Goal: Task Accomplishment & Management: Complete application form

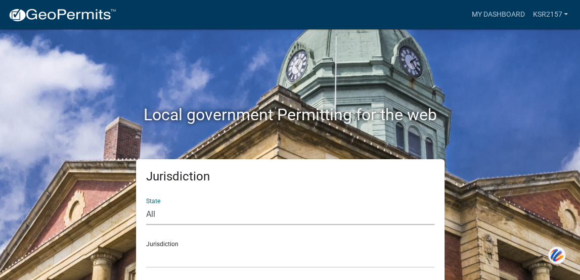
click at [224, 222] on select "All [US_STATE] [US_STATE] [US_STATE] [US_STATE] [US_STATE] [US_STATE] [US_STATE…" at bounding box center [290, 214] width 288 height 21
select select "[US_STATE]"
click at [146, 204] on select "All [US_STATE] [US_STATE] [US_STATE] [US_STATE] [US_STATE] [US_STATE] [US_STATE…" at bounding box center [290, 214] width 288 height 21
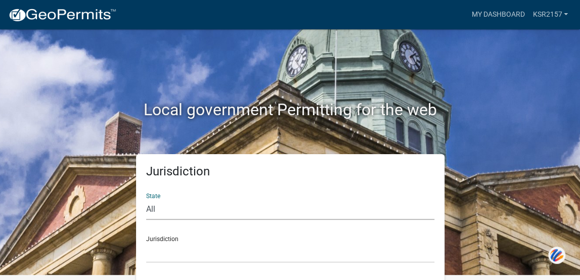
scroll to position [7, 0]
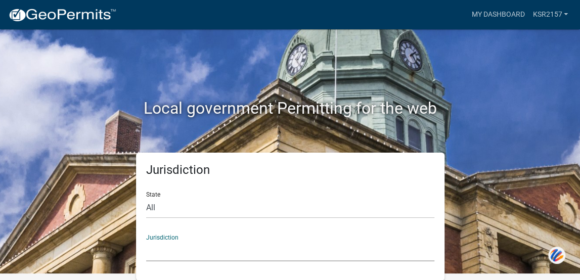
click at [309, 251] on select "City of [GEOGRAPHIC_DATA], [US_STATE] City of [GEOGRAPHIC_DATA], [US_STATE] Cit…" at bounding box center [290, 251] width 288 height 21
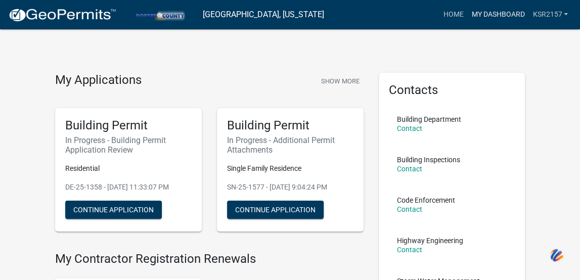
click at [482, 11] on link "My Dashboard" at bounding box center [497, 14] width 61 height 19
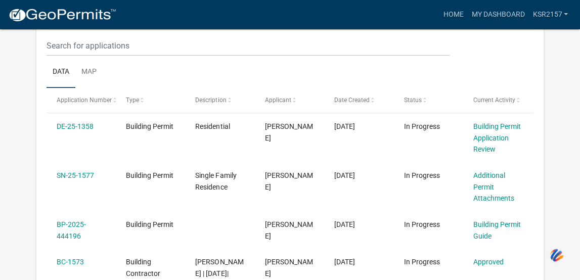
scroll to position [185, 0]
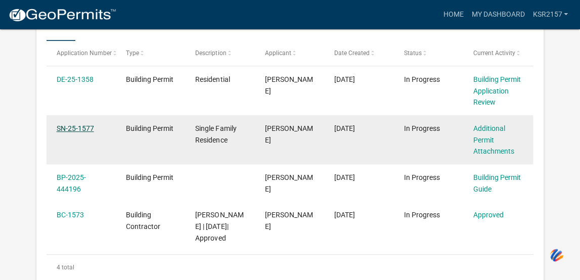
click at [68, 128] on link "SN-25-1577" at bounding box center [75, 128] width 37 height 8
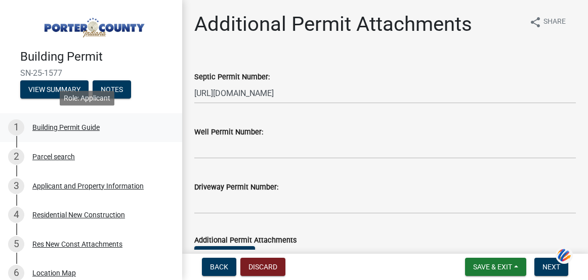
click at [62, 131] on div "1 Building Permit Guide" at bounding box center [87, 127] width 158 height 16
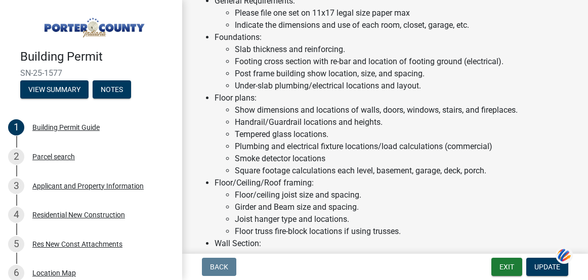
scroll to position [486, 0]
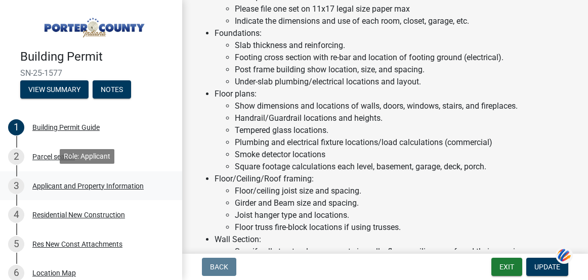
click at [65, 186] on div "Applicant and Property Information" at bounding box center [87, 186] width 111 height 7
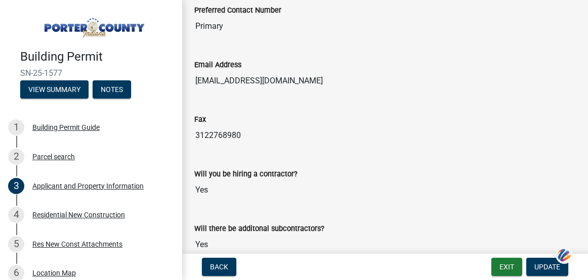
scroll to position [1498, 0]
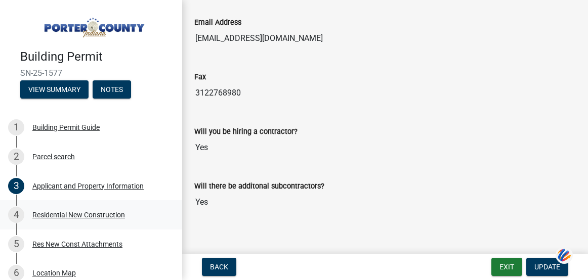
click at [83, 212] on div "Residential New Construction" at bounding box center [78, 214] width 93 height 7
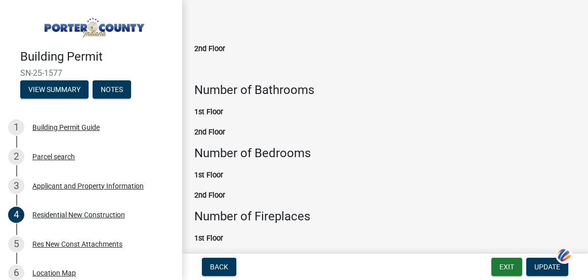
scroll to position [1713, 0]
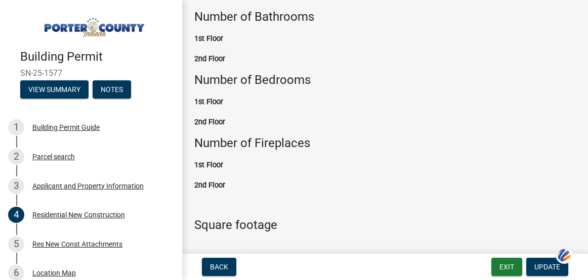
click at [245, 32] on div "1st Floor" at bounding box center [384, 38] width 381 height 12
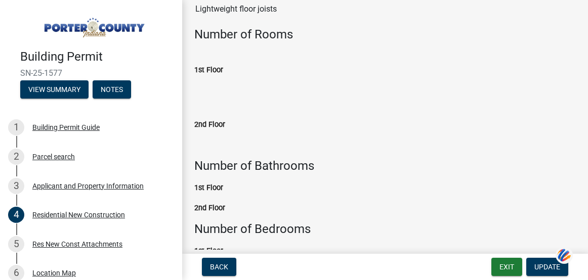
scroll to position [1565, 0]
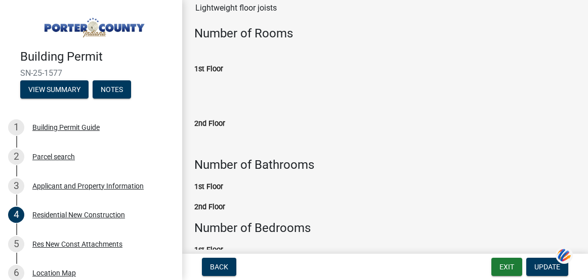
click at [229, 63] on div "1st Floor" at bounding box center [384, 69] width 381 height 12
click at [228, 63] on div "1st Floor" at bounding box center [384, 69] width 381 height 12
click at [229, 63] on div "1st Floor" at bounding box center [384, 69] width 381 height 12
click at [550, 266] on span "Update" at bounding box center [547, 267] width 26 height 8
click at [222, 65] on div "1st Floor" at bounding box center [384, 69] width 381 height 12
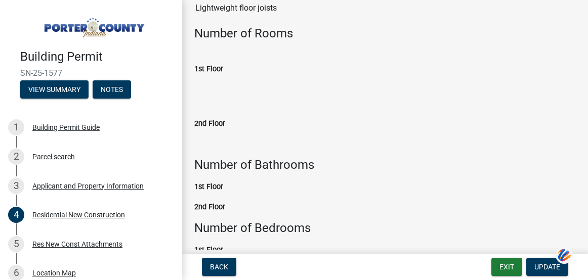
click at [222, 66] on label "1st Floor" at bounding box center [208, 69] width 29 height 7
click at [222, 75] on input "1st Floor" at bounding box center [384, 85] width 381 height 20
click at [222, 66] on label "1st Floor" at bounding box center [208, 69] width 29 height 7
click at [222, 75] on input "1st Floor" at bounding box center [384, 85] width 381 height 20
click at [233, 78] on input "1st Floor" at bounding box center [384, 85] width 381 height 20
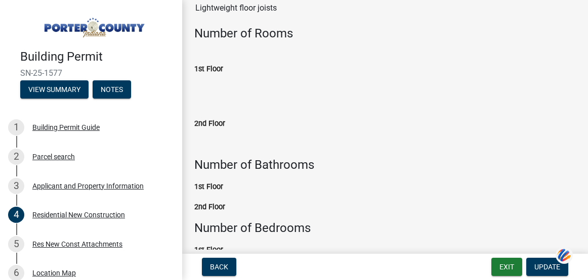
click at [232, 77] on input "1st Floor" at bounding box center [384, 85] width 381 height 20
click at [231, 77] on input "1st Floor" at bounding box center [384, 85] width 381 height 20
click at [232, 77] on input "1st Floor" at bounding box center [384, 85] width 381 height 20
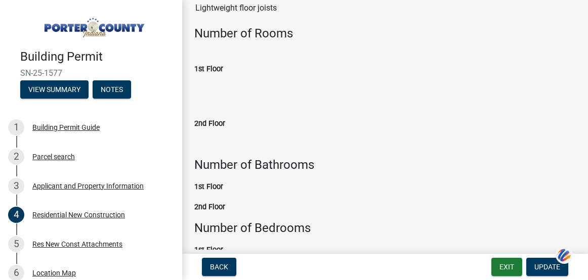
click at [231, 77] on input "1st Floor" at bounding box center [384, 85] width 381 height 20
click at [232, 77] on input "1st Floor" at bounding box center [384, 85] width 381 height 20
click at [274, 81] on input "1st Floor" at bounding box center [384, 85] width 381 height 20
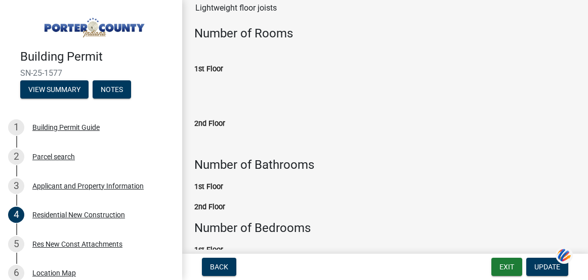
click at [274, 81] on input "1st Floor" at bounding box center [384, 85] width 381 height 20
click at [261, 76] on input "1st Floor" at bounding box center [384, 85] width 381 height 20
click at [261, 75] on input "1st Floor" at bounding box center [384, 85] width 381 height 20
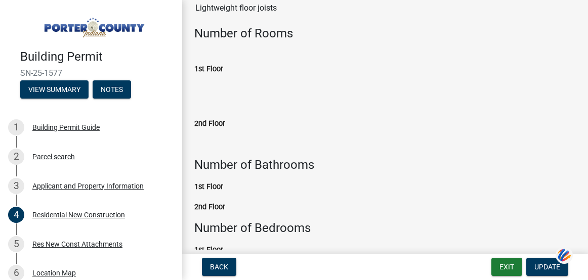
click at [261, 76] on input "1st Floor" at bounding box center [384, 85] width 381 height 20
click at [267, 117] on div "2nd Floor" at bounding box center [384, 123] width 381 height 12
click at [268, 117] on div "2nd Floor" at bounding box center [384, 123] width 381 height 12
click at [267, 117] on div "2nd Floor" at bounding box center [384, 123] width 381 height 12
click at [220, 120] on label "2nd Floor" at bounding box center [209, 123] width 31 height 7
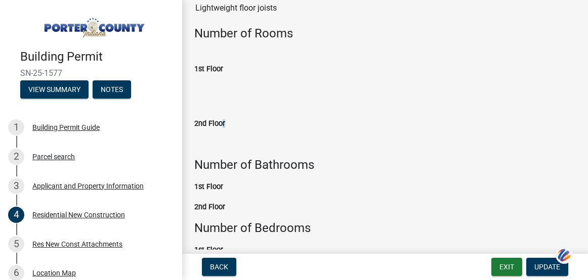
click at [220, 120] on label "2nd Floor" at bounding box center [209, 123] width 31 height 7
click at [220, 130] on input "2nd Floor" at bounding box center [384, 140] width 381 height 20
click at [213, 120] on div "2nd Floor" at bounding box center [384, 123] width 381 height 12
click at [214, 130] on input "2nd Floor" at bounding box center [384, 140] width 381 height 20
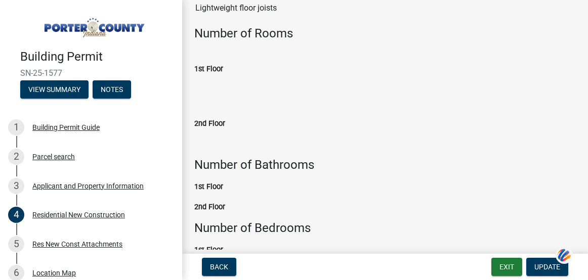
click at [215, 130] on input "2nd Floor" at bounding box center [384, 140] width 381 height 20
drag, startPoint x: 215, startPoint y: 127, endPoint x: 214, endPoint y: 98, distance: 29.3
click at [214, 130] on input "2nd Floor" at bounding box center [384, 140] width 381 height 20
click at [223, 75] on input "1st Floor" at bounding box center [384, 85] width 381 height 20
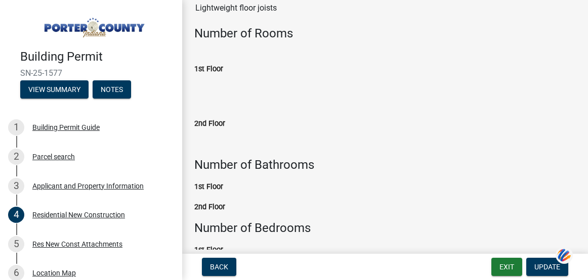
click at [223, 75] on input "1st Floor" at bounding box center [384, 85] width 381 height 20
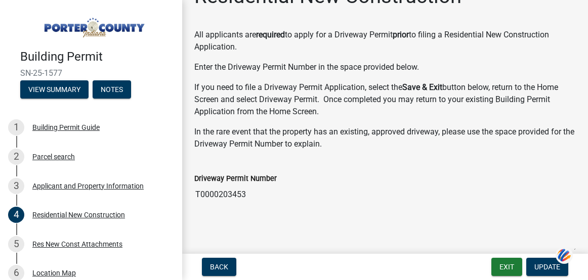
scroll to position [0, 0]
